Goal: Information Seeking & Learning: Learn about a topic

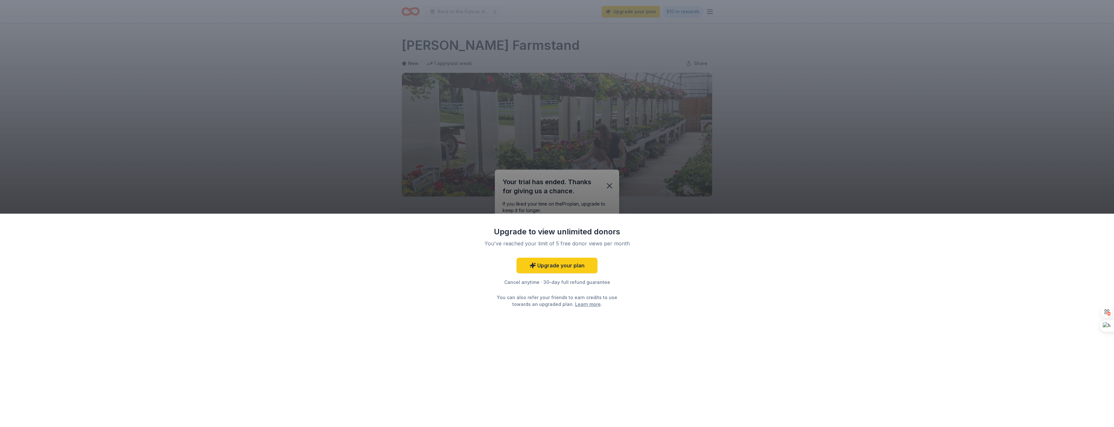
drag, startPoint x: 616, startPoint y: 286, endPoint x: 618, endPoint y: 255, distance: 31.2
click at [616, 286] on div "Cancel anytime · 30-day full refund guarantee" at bounding box center [557, 283] width 168 height 8
click at [610, 185] on div "Upgrade to view unlimited donors You've reached your limit of 5 free donor view…" at bounding box center [557, 213] width 1114 height 427
click at [580, 306] on link "Learn more" at bounding box center [588, 304] width 26 height 7
drag, startPoint x: 614, startPoint y: 173, endPoint x: 610, endPoint y: 185, distance: 12.7
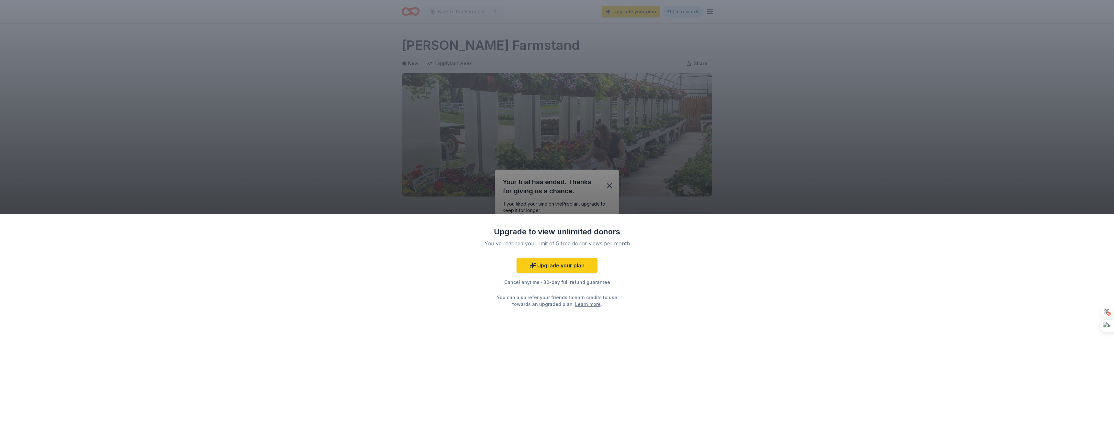
click at [614, 174] on div "Upgrade to view unlimited donors You've reached your limit of 5 free donor view…" at bounding box center [557, 213] width 1114 height 427
click at [610, 185] on div "Upgrade to view unlimited donors You've reached your limit of 5 free donor view…" at bounding box center [557, 213] width 1114 height 427
click at [427, 95] on div "Upgrade to view unlimited donors You've reached your limit of 5 free donor view…" at bounding box center [557, 213] width 1114 height 427
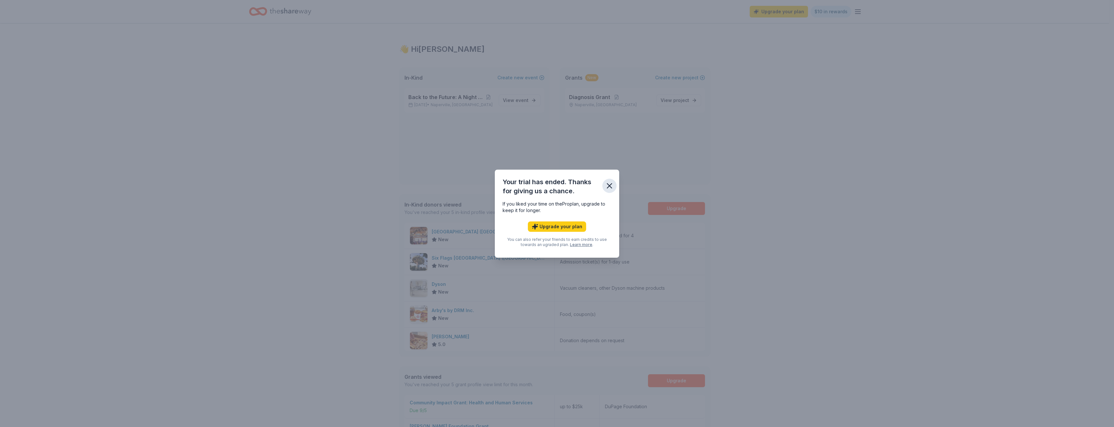
drag, startPoint x: 611, startPoint y: 181, endPoint x: 611, endPoint y: 187, distance: 6.5
click at [611, 183] on button "button" at bounding box center [610, 186] width 14 height 14
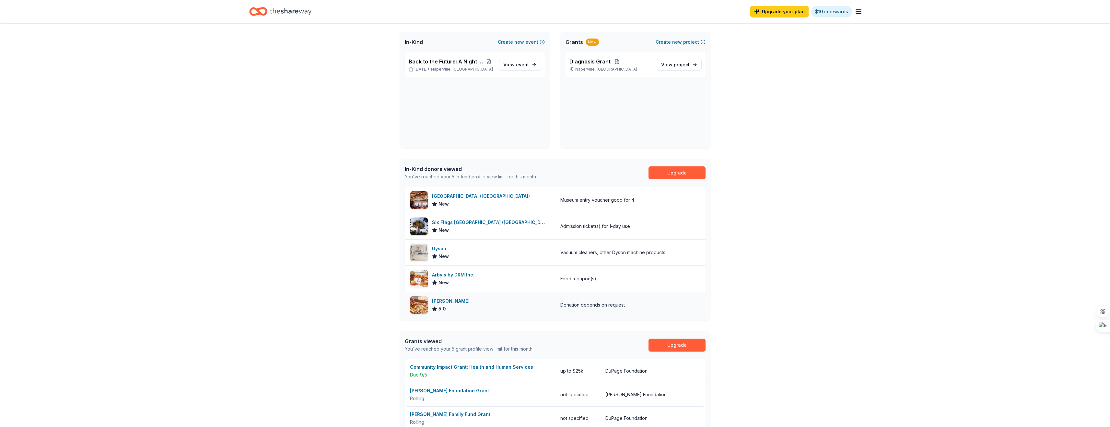
scroll to position [29, 0]
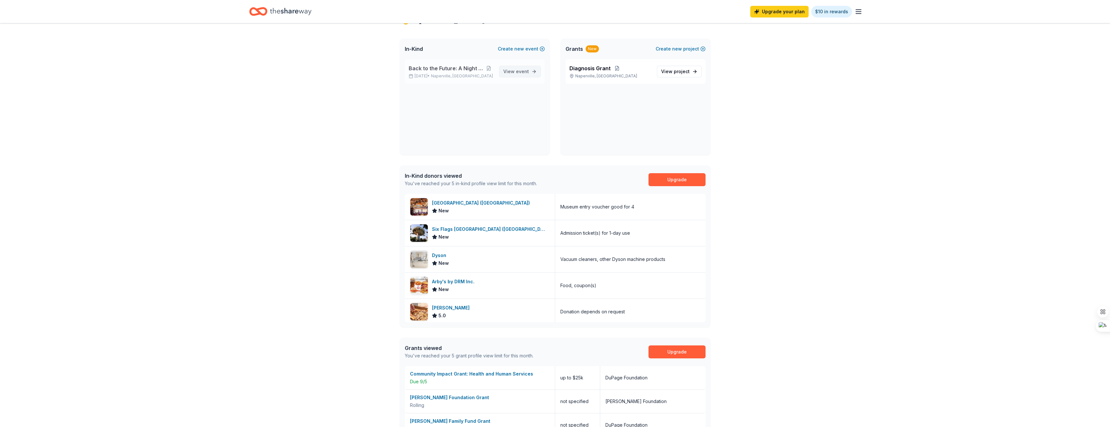
click at [516, 74] on span "event" at bounding box center [522, 72] width 13 height 6
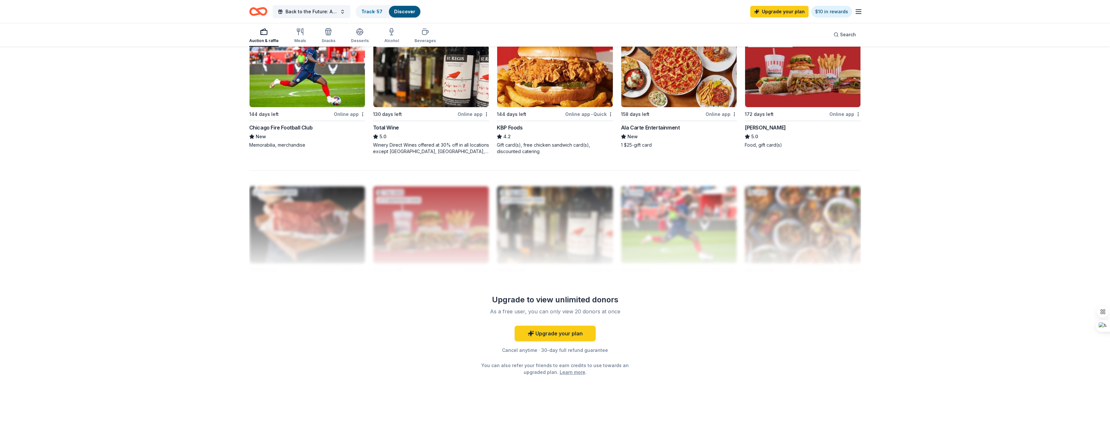
scroll to position [514, 0]
